Goal: Transaction & Acquisition: Purchase product/service

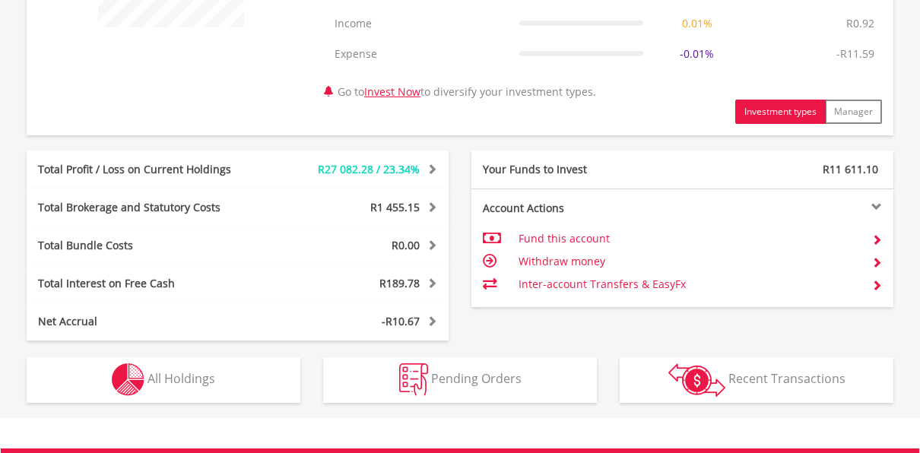
scroll to position [730, 0]
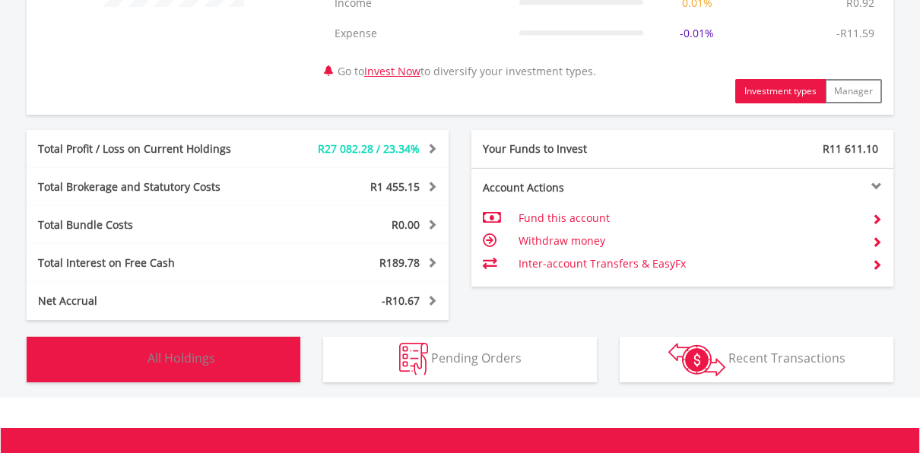
click at [213, 356] on span "All Holdings" at bounding box center [181, 358] width 68 height 17
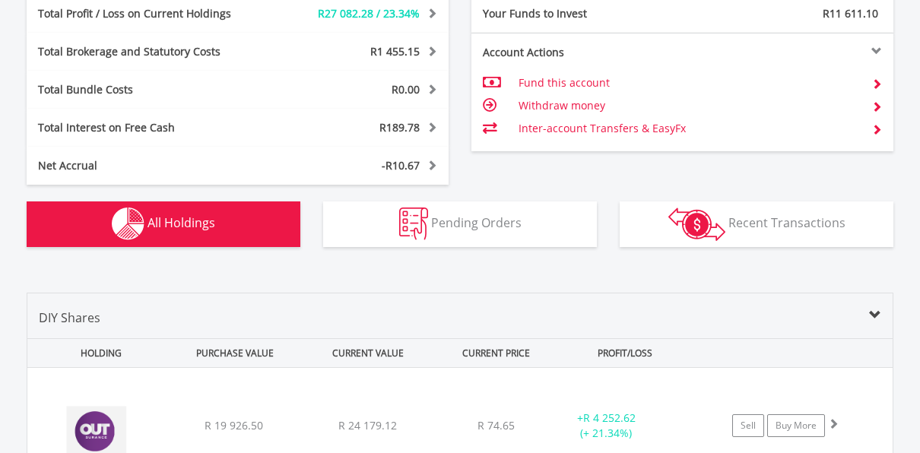
scroll to position [701, 0]
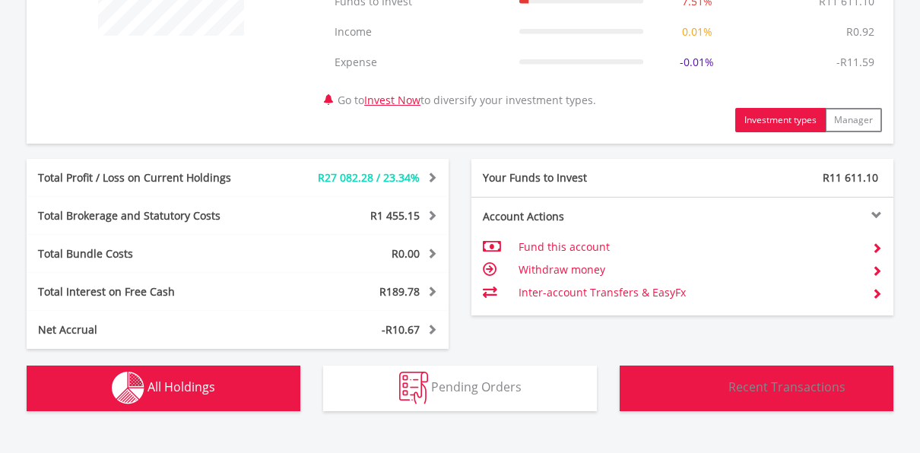
click at [736, 389] on span "Recent Transactions" at bounding box center [786, 386] width 117 height 17
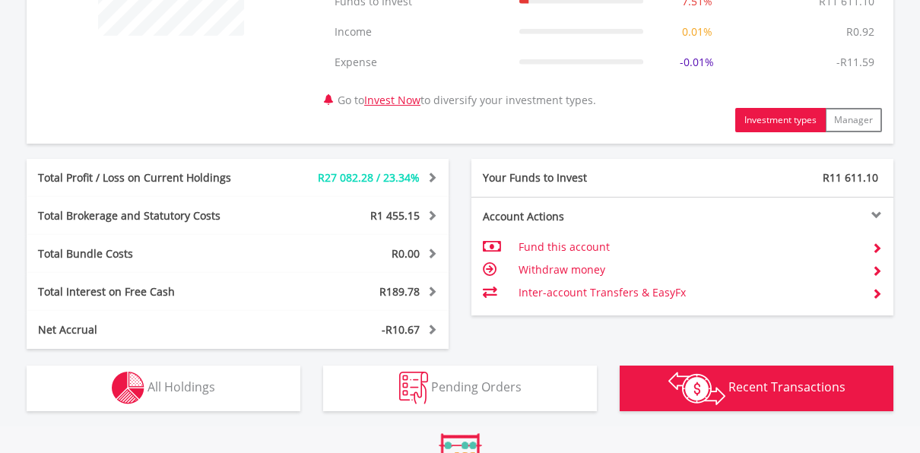
click at [736, 389] on span "Recent Transactions" at bounding box center [786, 386] width 117 height 17
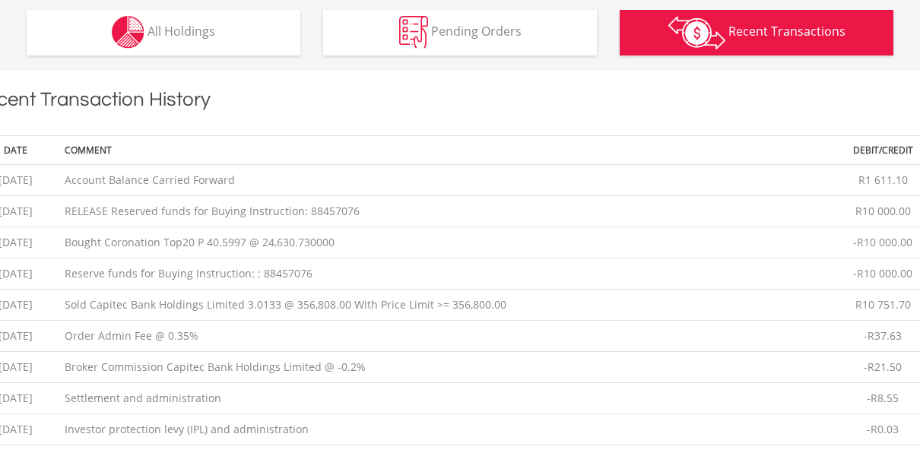
scroll to position [1126, 0]
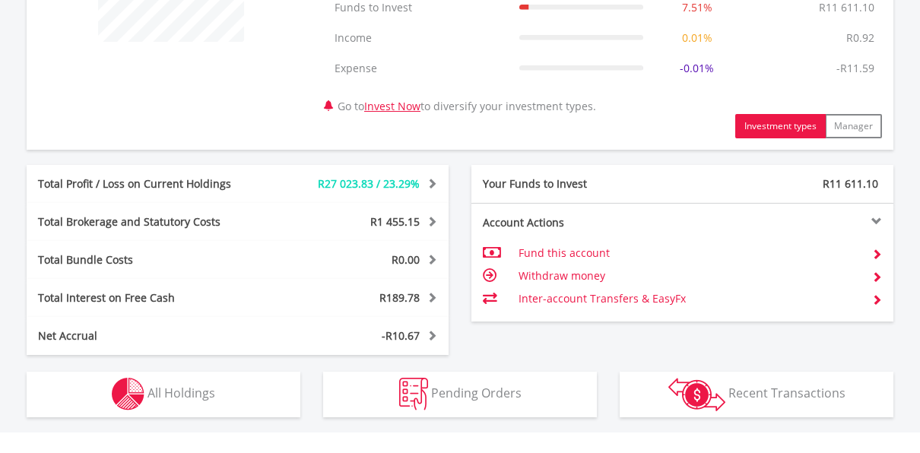
scroll to position [699, 0]
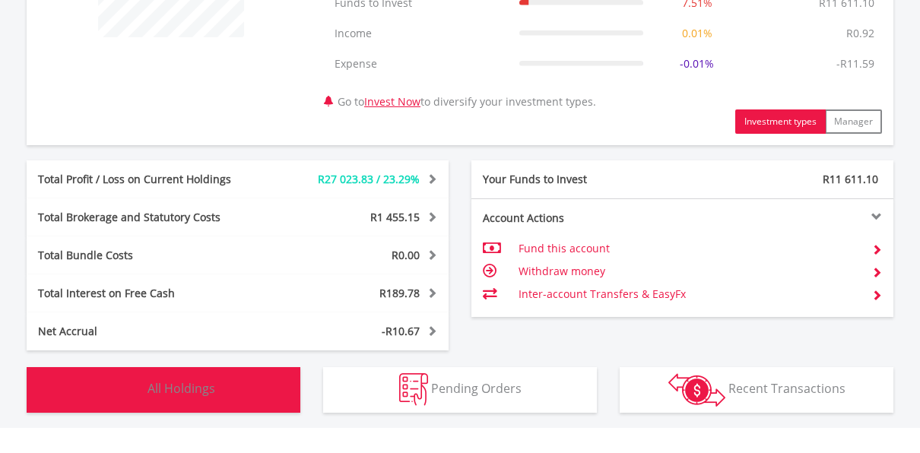
click at [187, 389] on span "All Holdings" at bounding box center [181, 388] width 68 height 17
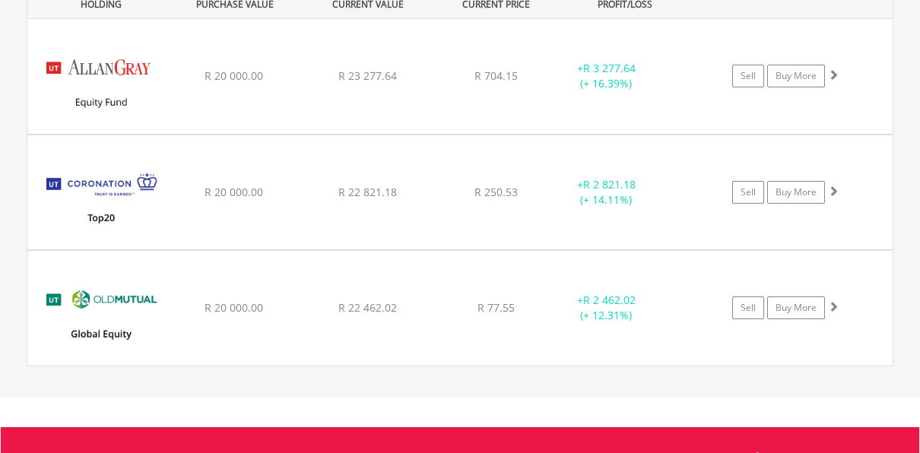
scroll to position [1613, 0]
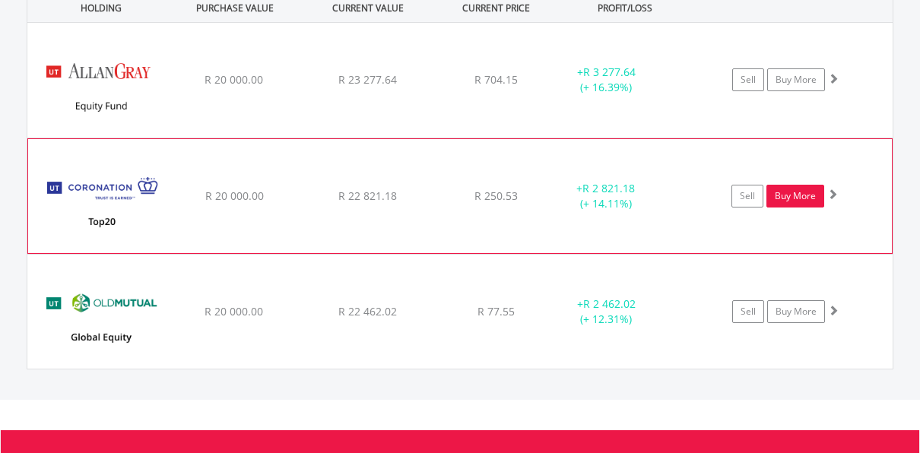
click at [799, 192] on link "Buy More" at bounding box center [795, 196] width 58 height 23
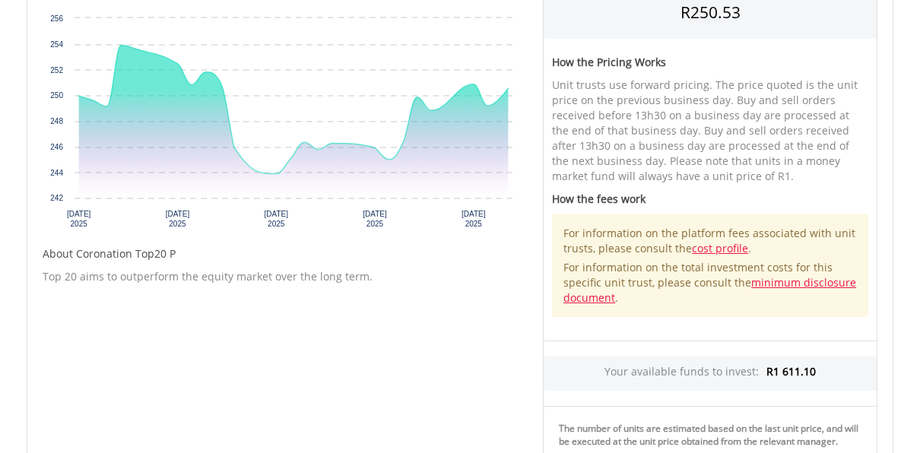
scroll to position [730, 0]
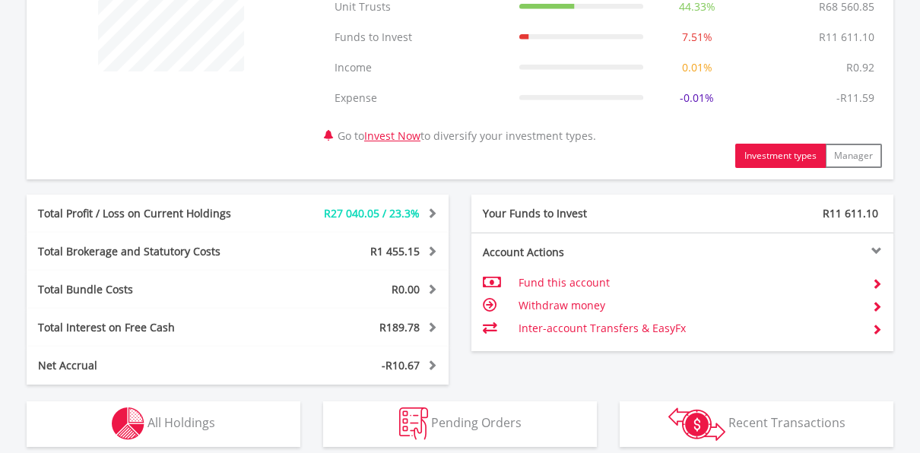
scroll to position [669, 0]
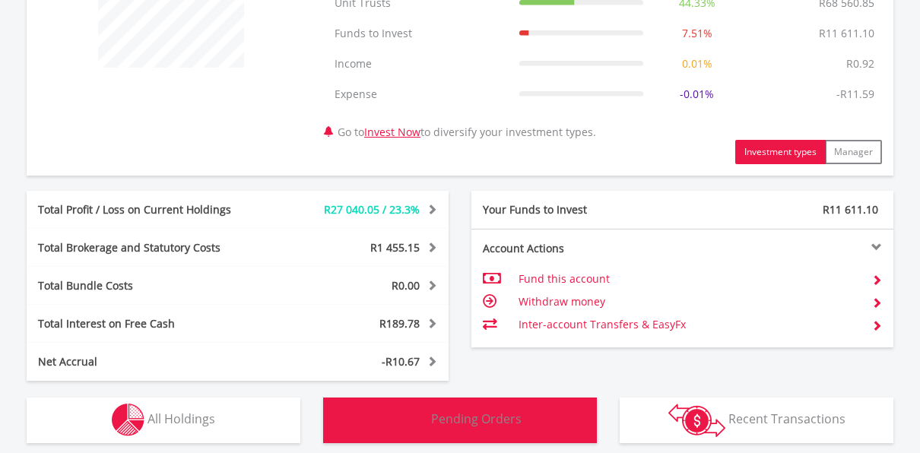
click at [478, 422] on span "Pending Orders" at bounding box center [476, 418] width 90 height 17
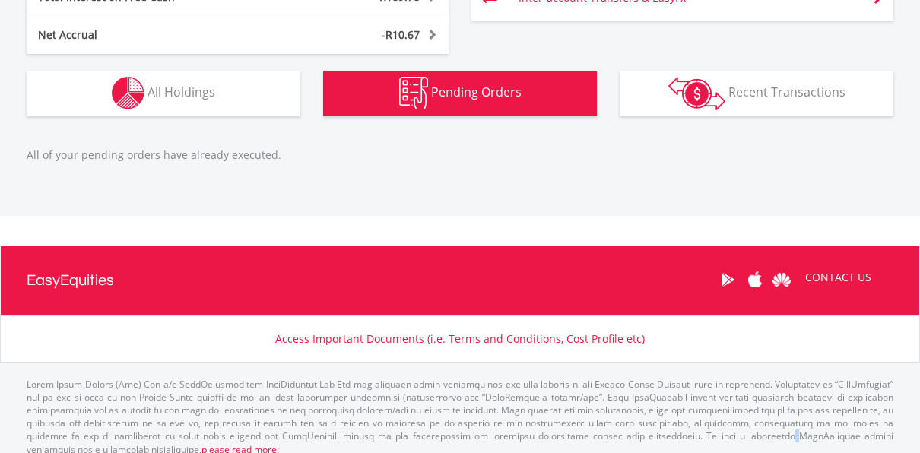
scroll to position [1006, 0]
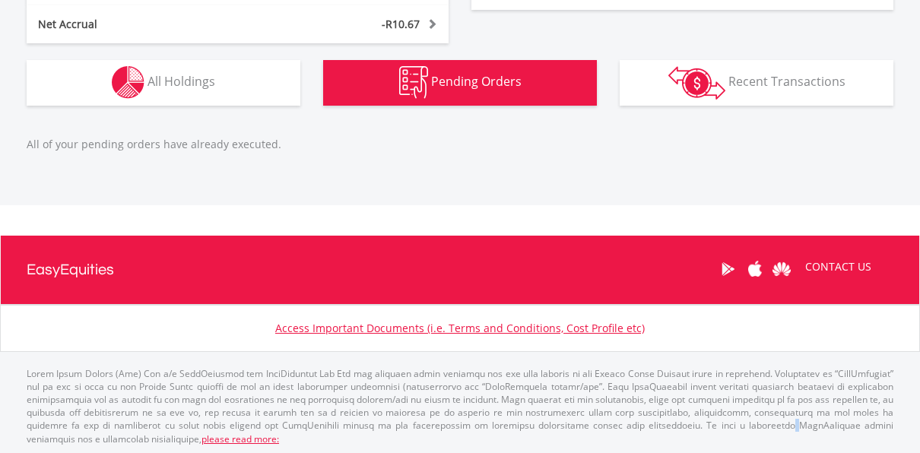
click at [478, 422] on p "please read more:" at bounding box center [460, 406] width 866 height 78
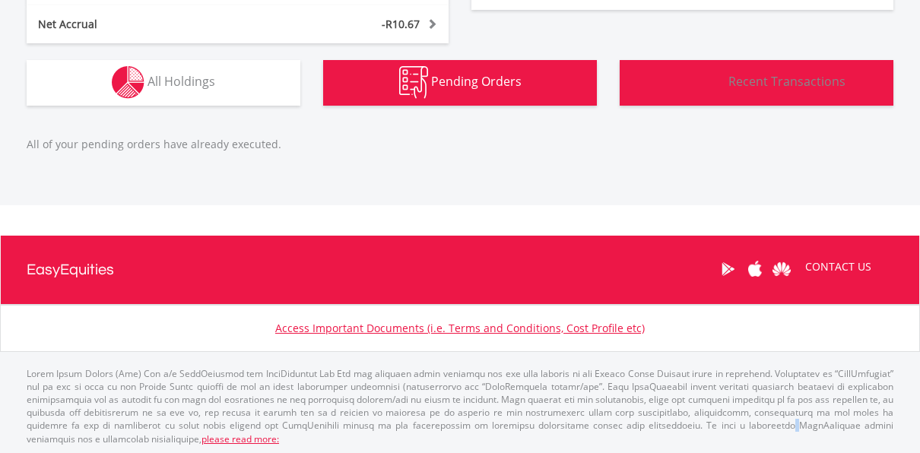
click at [790, 78] on span "Recent Transactions" at bounding box center [786, 81] width 117 height 17
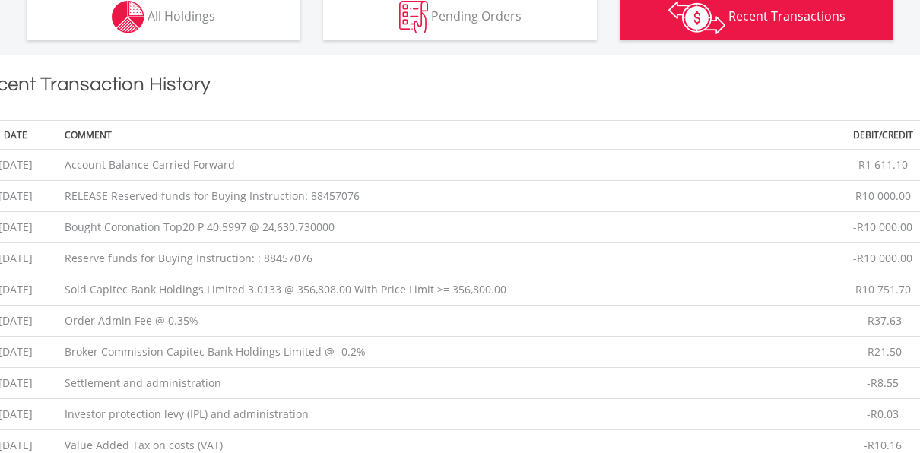
scroll to position [1126, 0]
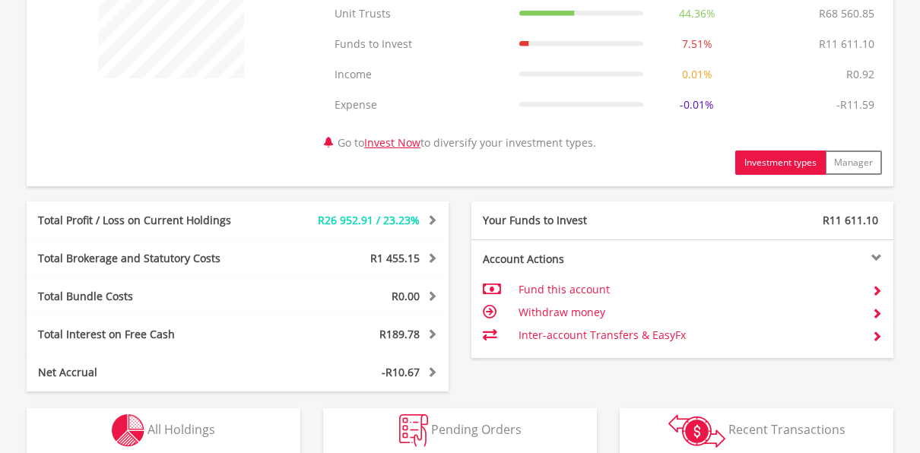
scroll to position [689, 0]
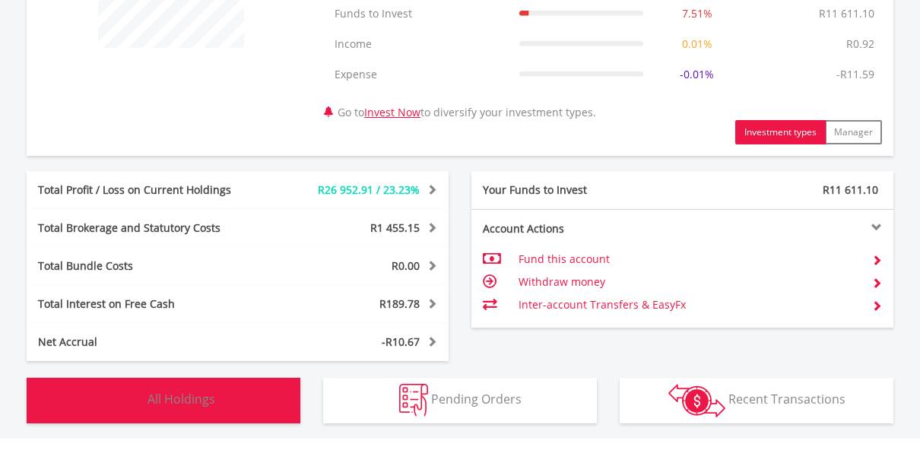
click at [206, 388] on button "Holdings All Holdings" at bounding box center [164, 401] width 274 height 46
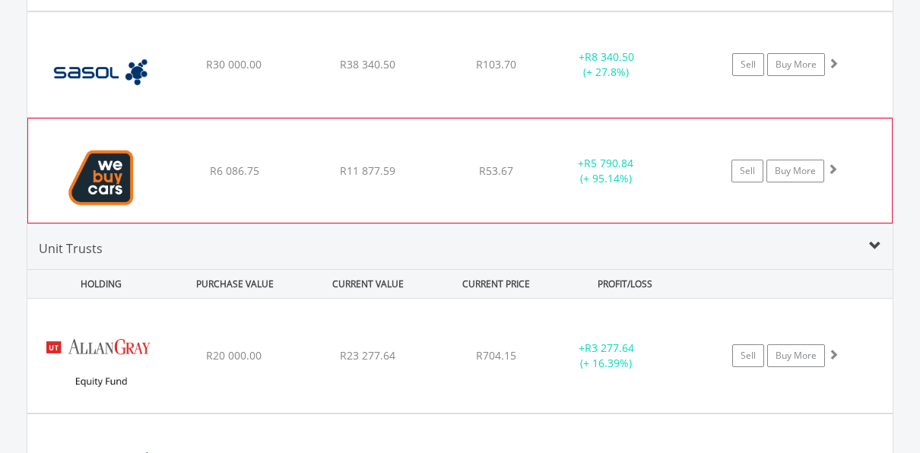
scroll to position [1400, 0]
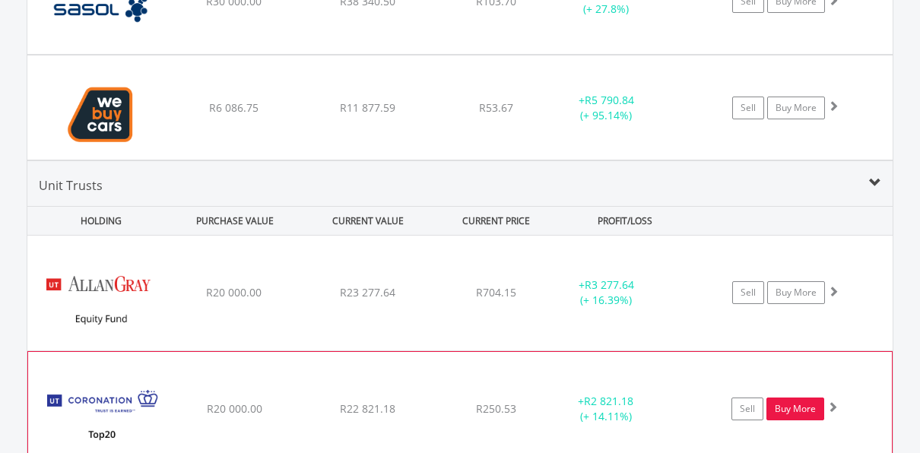
click at [797, 403] on link "Buy More" at bounding box center [795, 408] width 58 height 23
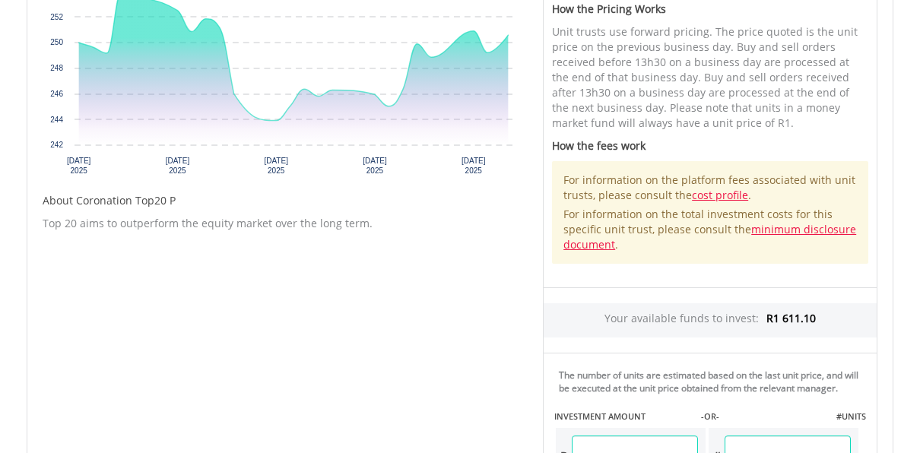
scroll to position [638, 0]
